Goal: Task Accomplishment & Management: Manage account settings

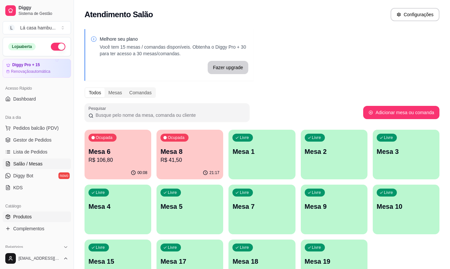
click at [37, 215] on link "Produtos" at bounding box center [37, 216] width 68 height 11
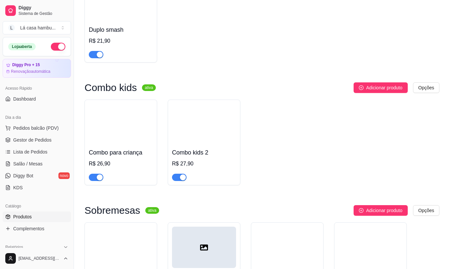
scroll to position [2235, 0]
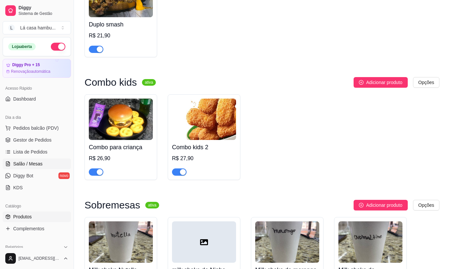
click at [31, 165] on span "Salão / Mesas" at bounding box center [27, 163] width 29 height 7
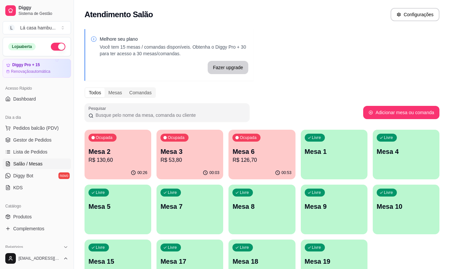
click at [137, 152] on p "Mesa 2" at bounding box center [118, 151] width 59 height 9
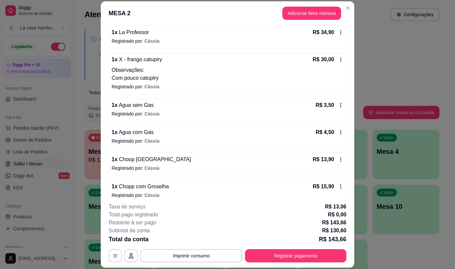
scroll to position [97, 0]
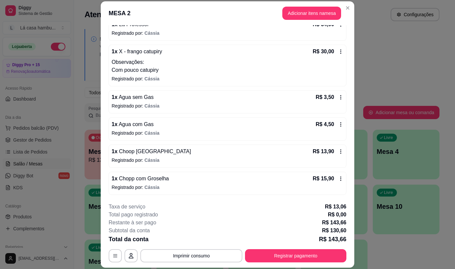
click at [167, 177] on div "1 x Chopp com Groselha R$ 15,90" at bounding box center [228, 178] width 232 height 8
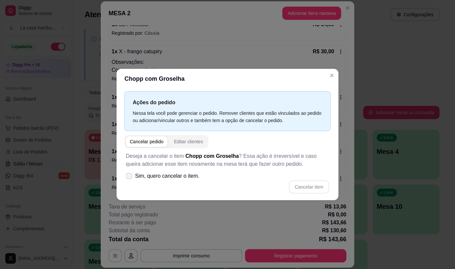
click at [131, 174] on icon at bounding box center [129, 176] width 5 height 4
click at [130, 177] on input "Sim, quero cancelar o item." at bounding box center [128, 179] width 4 height 4
checkbox input "true"
click at [306, 186] on button "Cancelar item" at bounding box center [308, 186] width 39 height 13
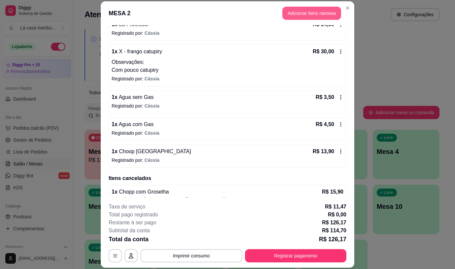
click at [321, 15] on button "Adicionar itens na mesa" at bounding box center [312, 13] width 59 height 13
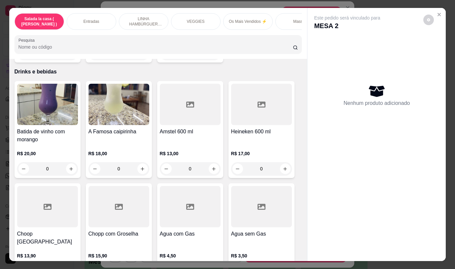
scroll to position [3251, 0]
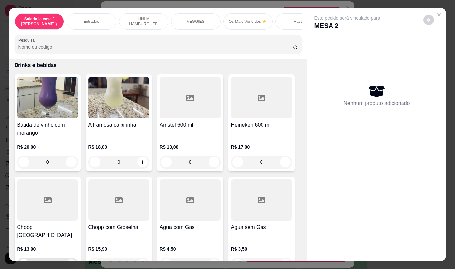
click at [69, 262] on icon "increase-product-quantity" at bounding box center [71, 264] width 5 height 5
type input "1"
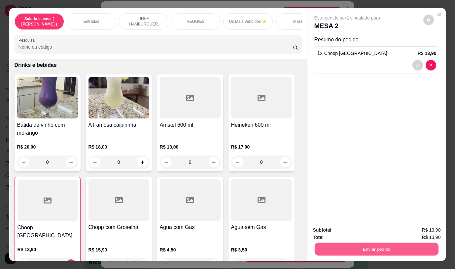
click at [372, 243] on button "Enviar pedido" at bounding box center [377, 248] width 124 height 13
click at [366, 231] on button "Não registrar e enviar pedido" at bounding box center [355, 230] width 69 height 13
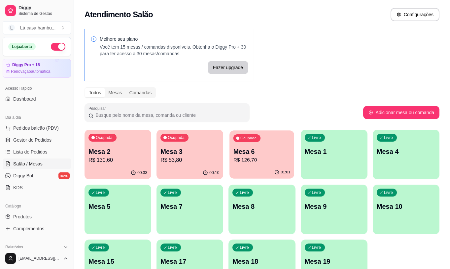
click at [245, 158] on p "R$ 126,70" at bounding box center [262, 160] width 57 height 8
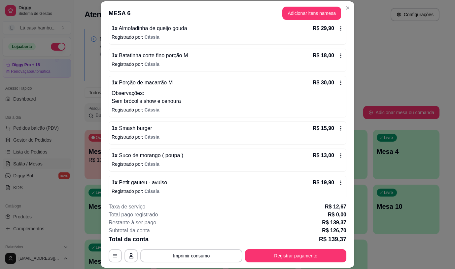
scroll to position [70, 0]
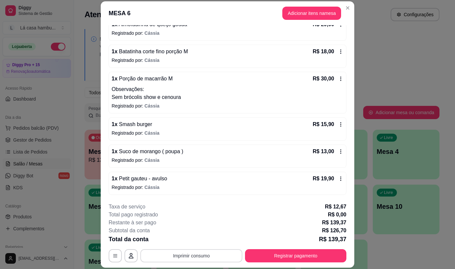
click at [207, 255] on button "Imprimir consumo" at bounding box center [191, 255] width 102 height 13
click at [198, 236] on button "IMPRESSORA" at bounding box center [191, 240] width 48 height 11
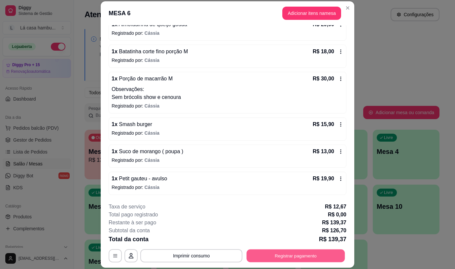
click at [299, 254] on button "Registrar pagamento" at bounding box center [296, 255] width 98 height 13
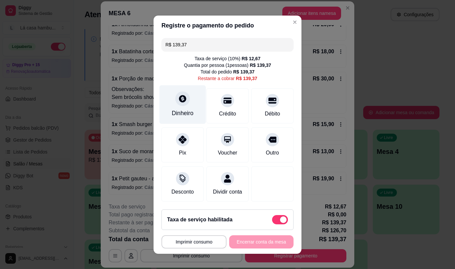
click at [184, 99] on div at bounding box center [182, 98] width 15 height 15
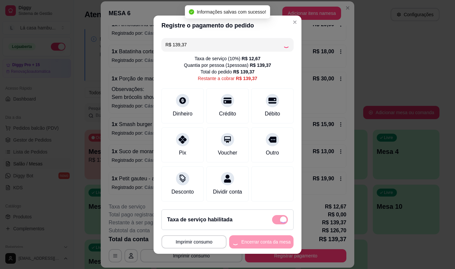
type input "R$ 0,00"
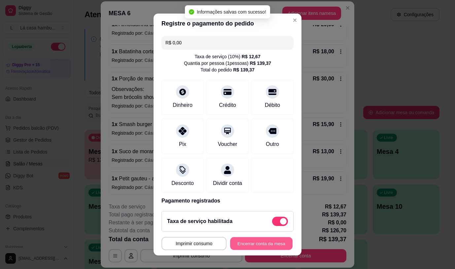
click at [251, 242] on button "Encerrar conta da mesa" at bounding box center [261, 243] width 62 height 13
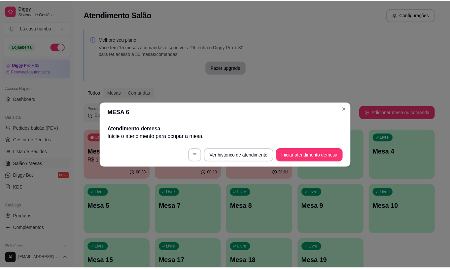
scroll to position [0, 0]
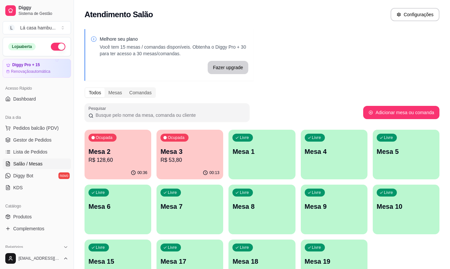
click at [355, 89] on div "Todos Mesas Comandas" at bounding box center [262, 92] width 355 height 11
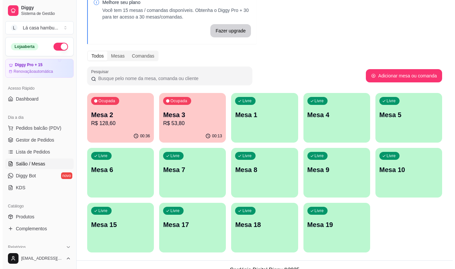
scroll to position [47, 0]
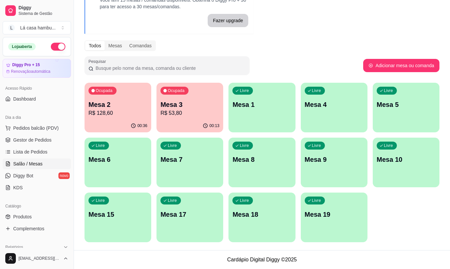
click at [199, 107] on p "Mesa 3" at bounding box center [190, 104] width 59 height 9
click at [199, 107] on body "Diggy Sistema de Gestão L Lá casa hambu ... Loja aberta Diggy Pro + 15 Renovaçã…" at bounding box center [225, 87] width 450 height 269
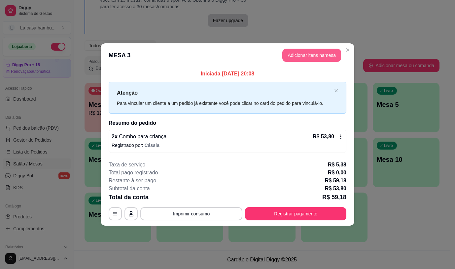
click at [310, 55] on button "Adicionar itens na mesa" at bounding box center [312, 55] width 59 height 13
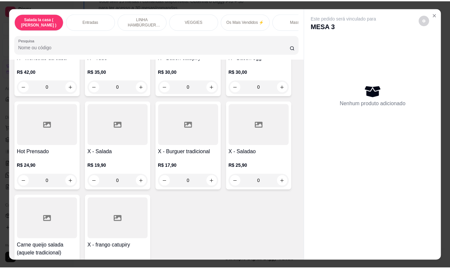
scroll to position [2692, 0]
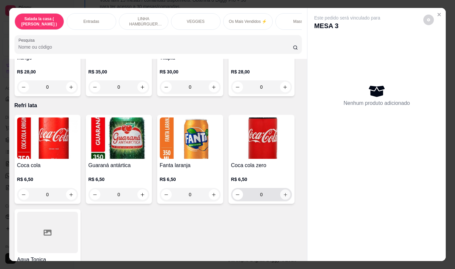
click at [286, 190] on button "increase-product-quantity" at bounding box center [285, 194] width 10 height 10
type input "1"
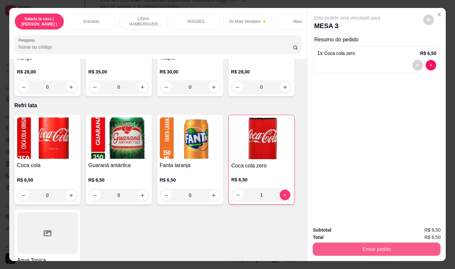
click at [372, 248] on button "Enviar pedido" at bounding box center [377, 248] width 128 height 13
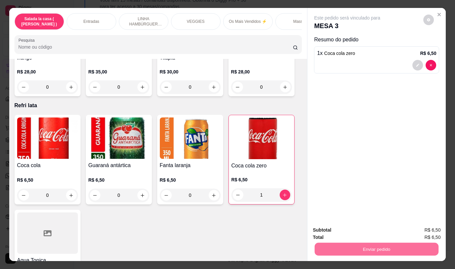
click at [364, 230] on button "Não registrar e enviar pedido" at bounding box center [355, 230] width 67 height 12
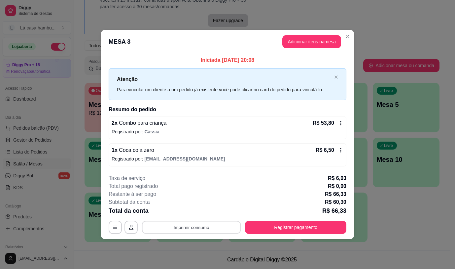
click at [223, 227] on button "Imprimir consumo" at bounding box center [191, 227] width 99 height 13
click at [205, 212] on button "IMPRESSORA" at bounding box center [194, 212] width 46 height 10
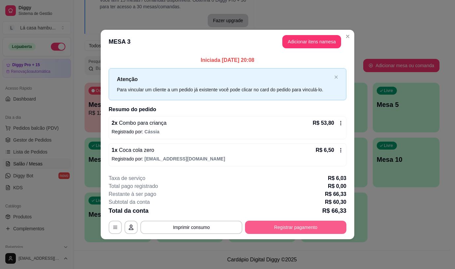
click at [279, 227] on button "Registrar pagamento" at bounding box center [295, 226] width 101 height 13
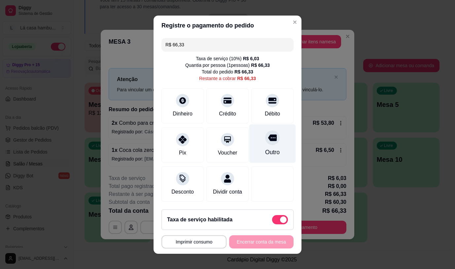
click at [268, 137] on icon at bounding box center [272, 137] width 9 height 7
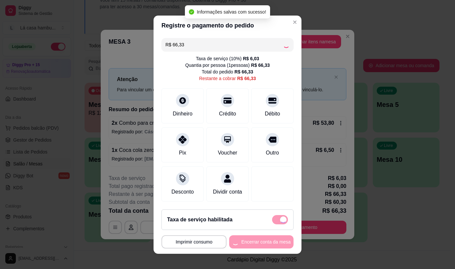
type input "R$ 0,00"
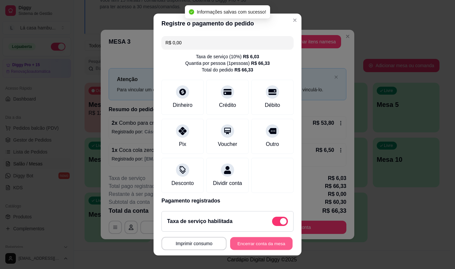
click at [266, 244] on button "Encerrar conta da mesa" at bounding box center [261, 243] width 62 height 13
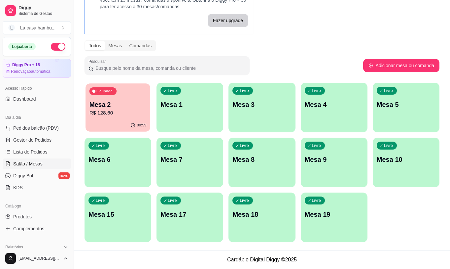
click at [137, 104] on p "Mesa 2" at bounding box center [118, 104] width 57 height 9
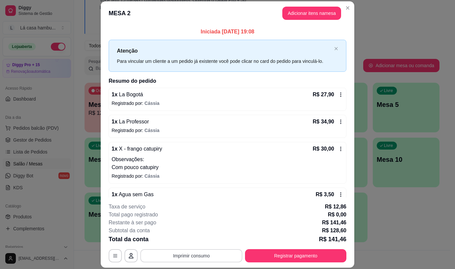
click at [216, 252] on button "Imprimir consumo" at bounding box center [191, 255] width 102 height 13
click at [199, 238] on button "IMPRESSORA" at bounding box center [191, 240] width 48 height 11
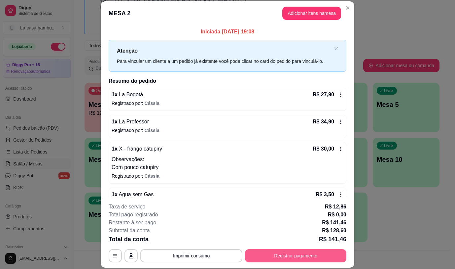
click at [291, 253] on button "Registrar pagamento" at bounding box center [295, 255] width 101 height 13
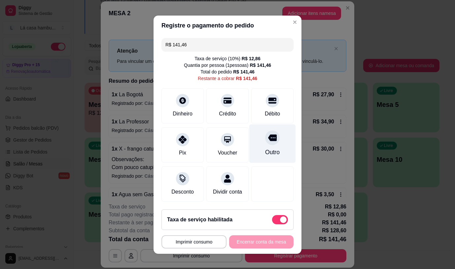
click at [268, 138] on icon at bounding box center [272, 137] width 9 height 7
type input "R$ 0,00"
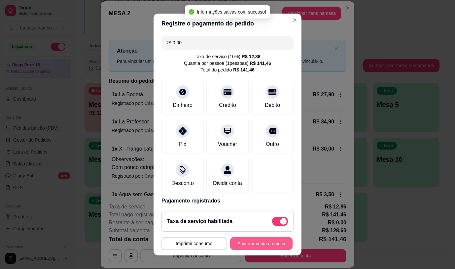
click at [252, 242] on button "Encerrar conta da mesa" at bounding box center [261, 243] width 62 height 13
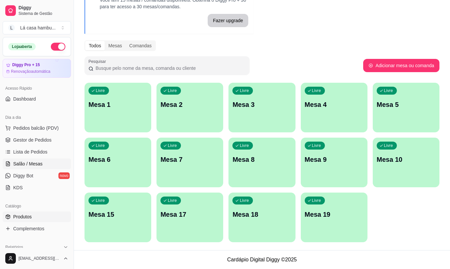
click at [50, 215] on link "Produtos" at bounding box center [37, 216] width 68 height 11
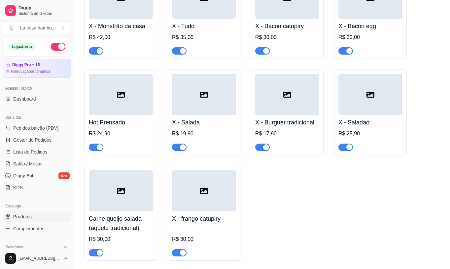
scroll to position [2710, 0]
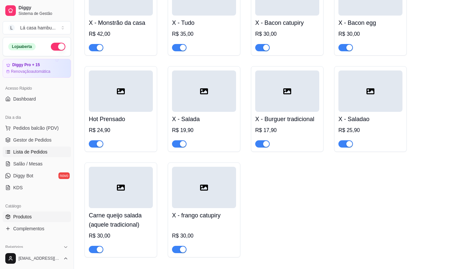
click at [51, 151] on link "Lista de Pedidos" at bounding box center [37, 151] width 68 height 11
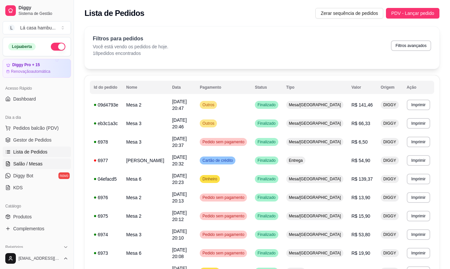
click at [37, 164] on span "Salão / Mesas" at bounding box center [27, 163] width 29 height 7
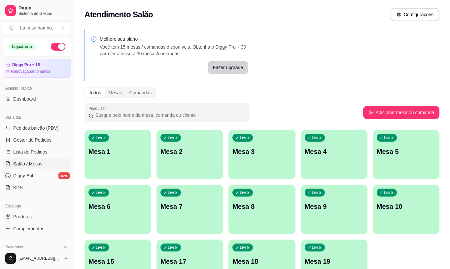
click at [329, 144] on div "Livre Mesa 4" at bounding box center [334, 151] width 67 height 42
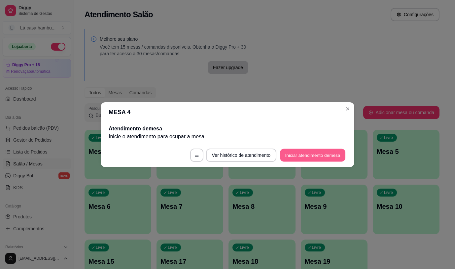
click at [307, 157] on button "Iniciar atendimento de mesa" at bounding box center [312, 154] width 65 height 13
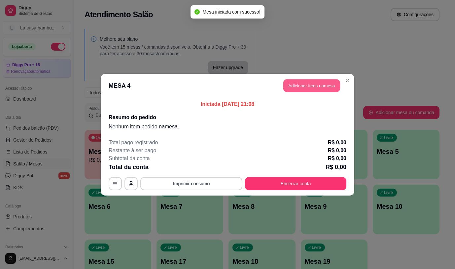
click at [318, 85] on button "Adicionar itens na mesa" at bounding box center [312, 85] width 57 height 13
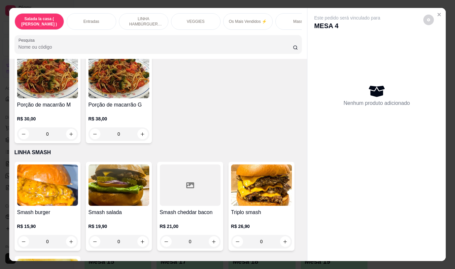
scroll to position [1664, 0]
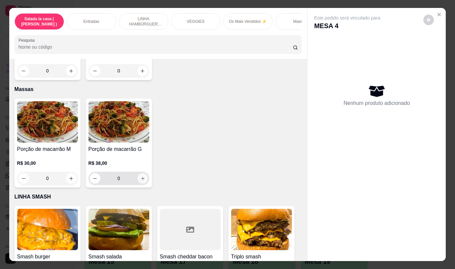
click at [142, 176] on icon "increase-product-quantity" at bounding box center [142, 178] width 5 height 5
type input "1"
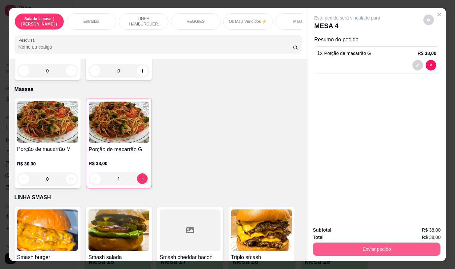
click at [385, 246] on button "Enviar pedido" at bounding box center [377, 248] width 128 height 13
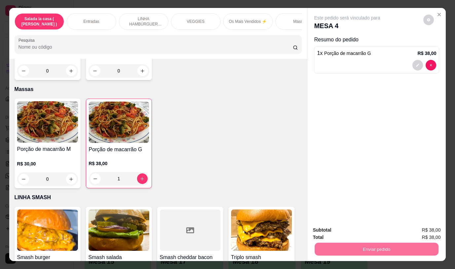
click at [373, 230] on button "Não registrar e enviar pedido" at bounding box center [355, 230] width 69 height 13
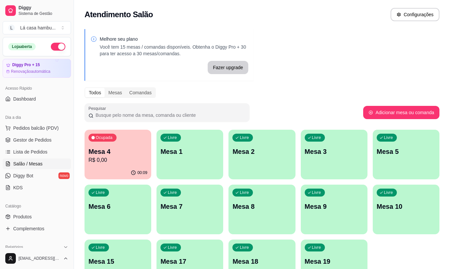
click at [90, 142] on div "Ocupada Mesa 4 R$ 0,00" at bounding box center [118, 148] width 67 height 37
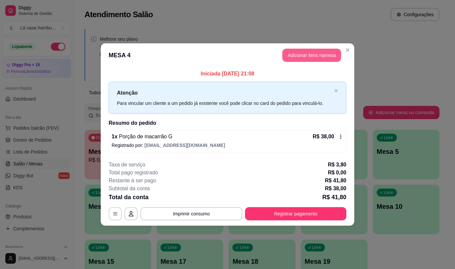
click at [310, 56] on button "Adicionar itens na mesa" at bounding box center [312, 55] width 59 height 13
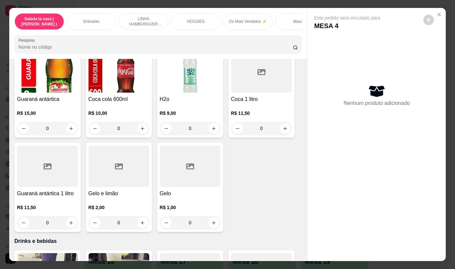
scroll to position [3106, 0]
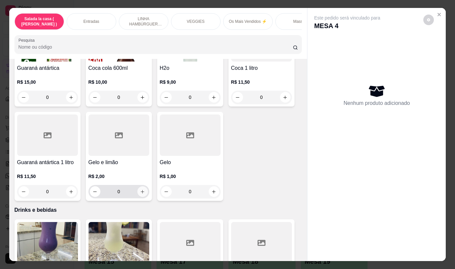
click at [141, 189] on icon "increase-product-quantity" at bounding box center [142, 191] width 5 height 5
type input "1"
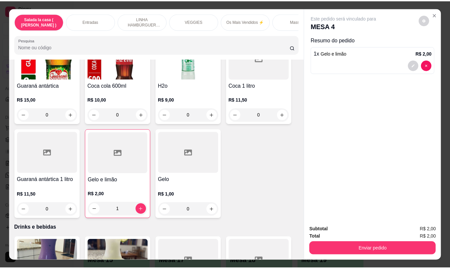
scroll to position [3056, 0]
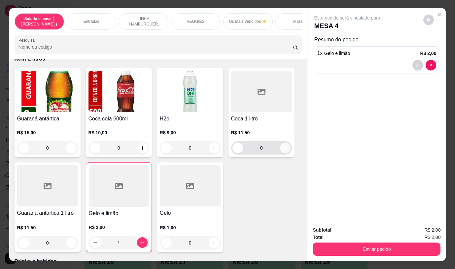
click at [285, 145] on icon "increase-product-quantity" at bounding box center [285, 147] width 5 height 5
type input "1"
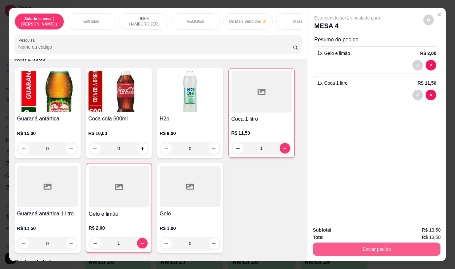
click at [355, 243] on button "Enviar pedido" at bounding box center [377, 248] width 128 height 13
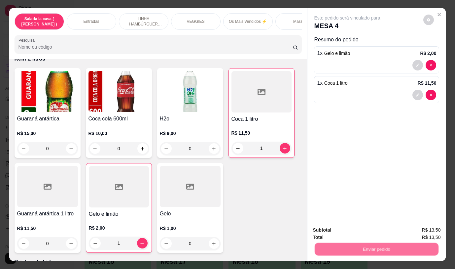
click at [354, 225] on button "Não registrar e enviar pedido" at bounding box center [355, 230] width 69 height 13
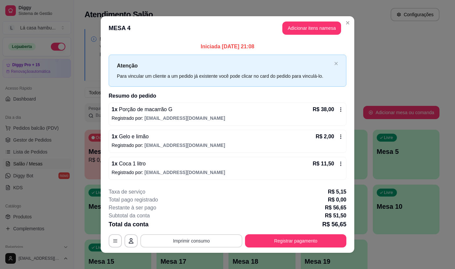
click at [209, 241] on button "Imprimir consumo" at bounding box center [191, 240] width 102 height 13
click at [198, 226] on button "IMPRESSORA" at bounding box center [191, 225] width 48 height 11
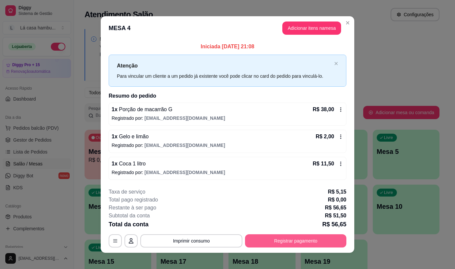
click at [259, 237] on button "Registrar pagamento" at bounding box center [295, 240] width 101 height 13
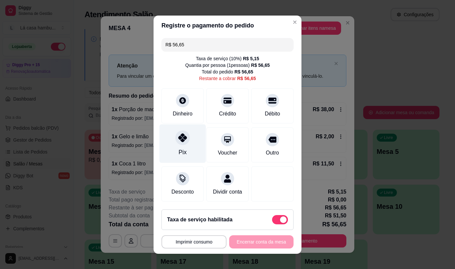
click at [175, 141] on div at bounding box center [182, 137] width 15 height 15
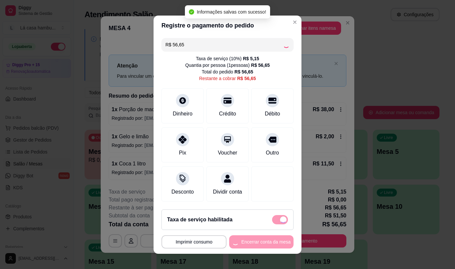
type input "R$ 0,00"
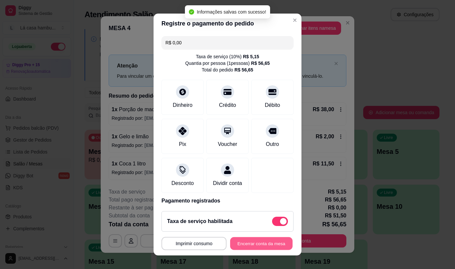
click at [255, 238] on button "Encerrar conta da mesa" at bounding box center [261, 243] width 62 height 13
